Goal: Book appointment/travel/reservation

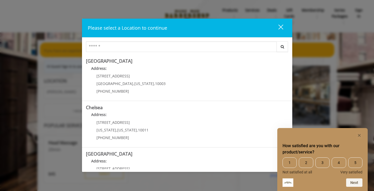
click at [58, 48] on div "Please select a Location to continue close Search [GEOGRAPHIC_DATA] Address: [S…" at bounding box center [187, 95] width 374 height 191
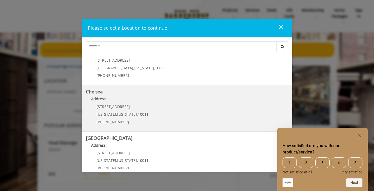
scroll to position [28, 0]
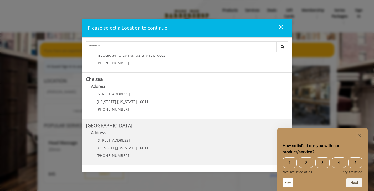
click at [163, 138] on Street "Address:" at bounding box center [187, 134] width 202 height 8
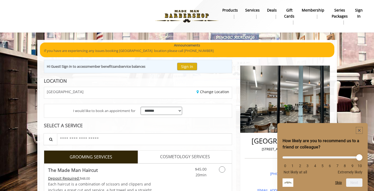
click at [357, 129] on rect "Hide survey" at bounding box center [359, 130] width 6 height 6
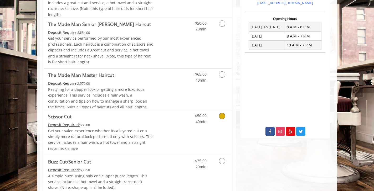
scroll to position [214, 0]
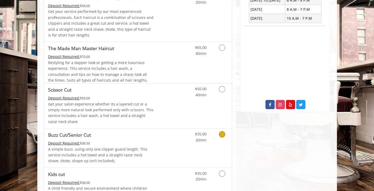
click at [222, 135] on icon "Grooming services" at bounding box center [222, 134] width 6 height 6
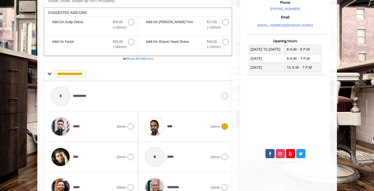
scroll to position [169, 0]
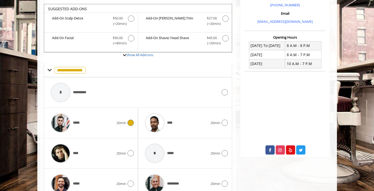
click at [130, 125] on icon at bounding box center [130, 123] width 6 height 6
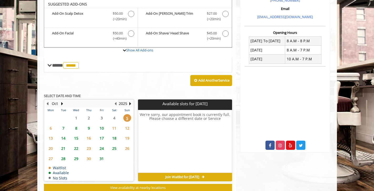
scroll to position [173, 0]
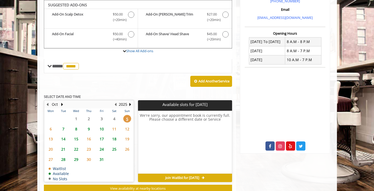
click at [89, 128] on span "9" at bounding box center [89, 129] width 8 height 8
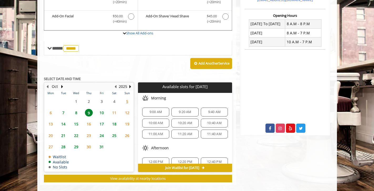
scroll to position [199, 0]
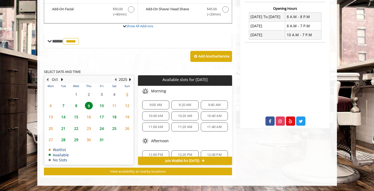
click at [102, 105] on span "10" at bounding box center [102, 106] width 8 height 8
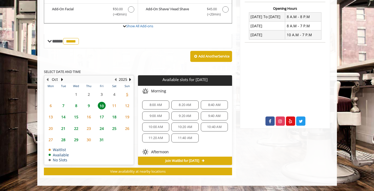
click at [76, 106] on span "8" at bounding box center [76, 106] width 8 height 8
click at [86, 105] on span "9" at bounding box center [89, 106] width 8 height 8
